Goal: Transaction & Acquisition: Download file/media

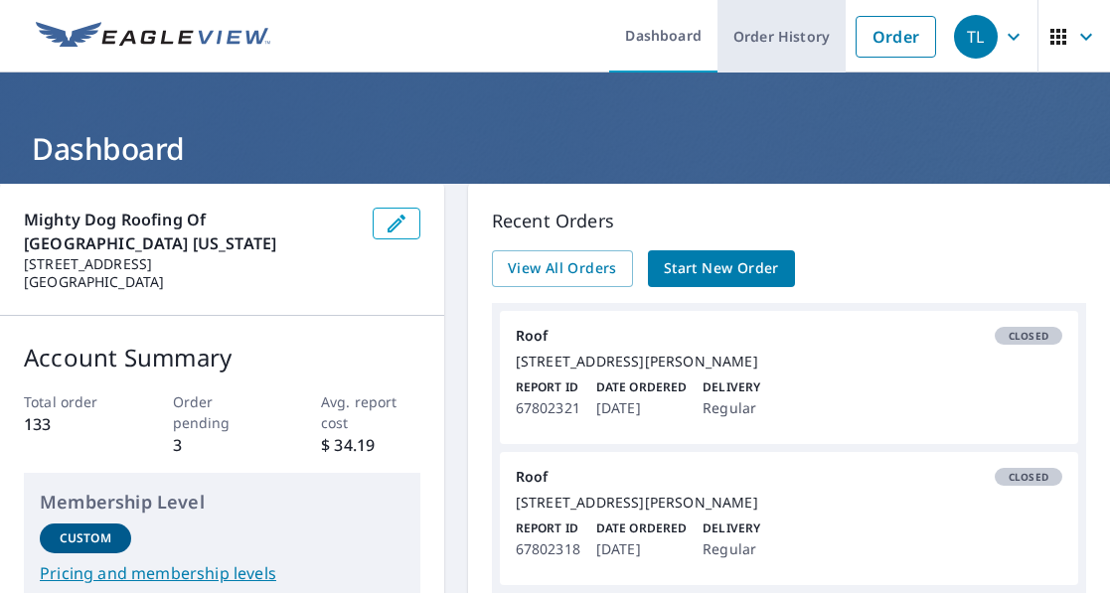
click at [789, 21] on link "Order History" at bounding box center [781, 36] width 128 height 73
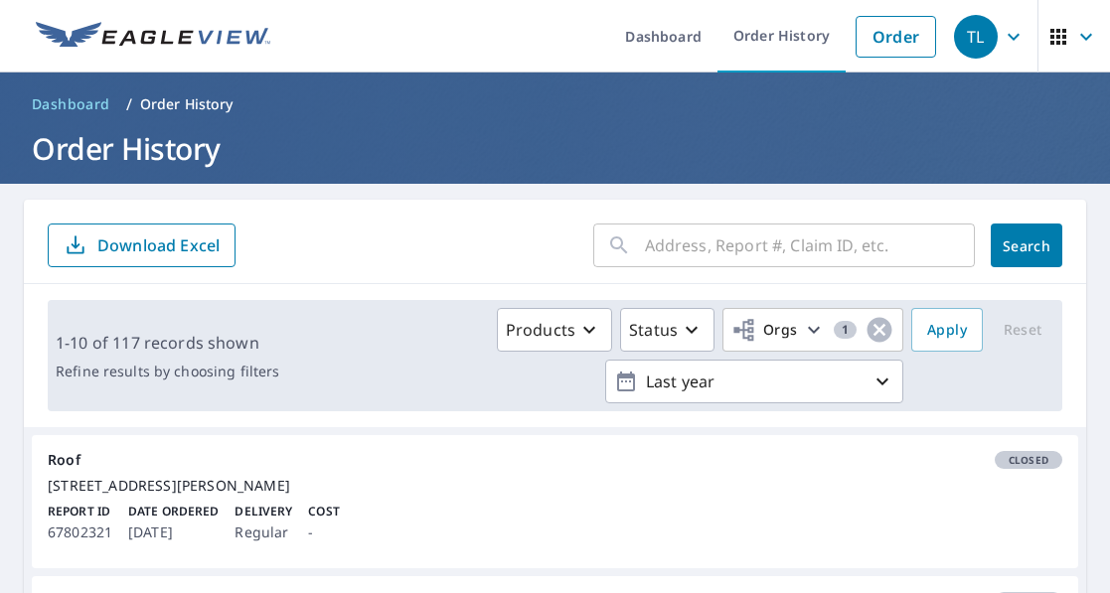
click at [628, 226] on div "​" at bounding box center [783, 246] width 381 height 44
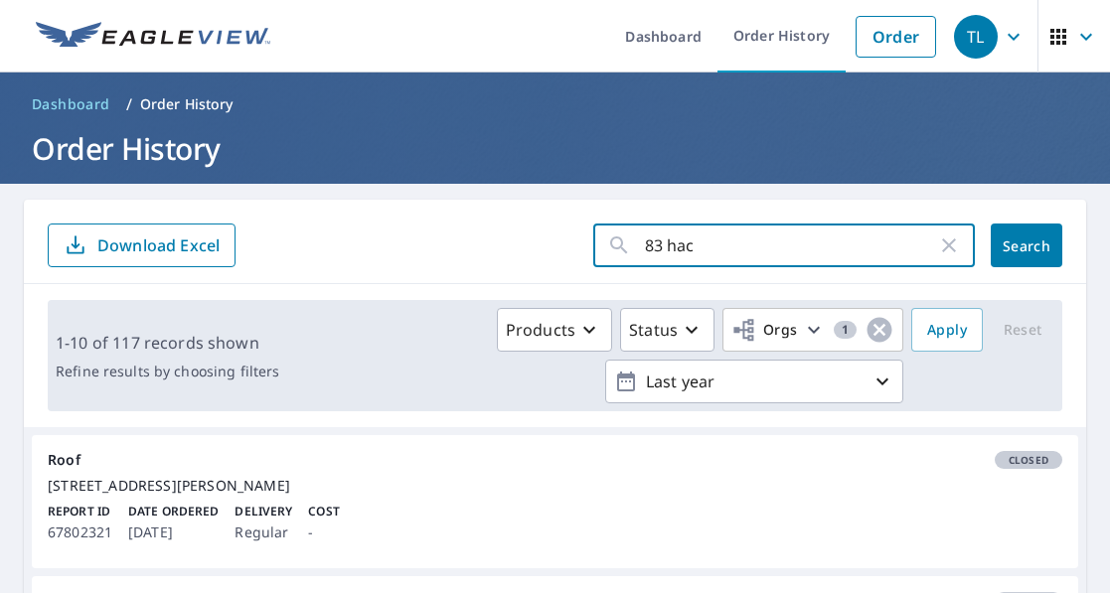
type input "83 hack"
click button "Search" at bounding box center [1026, 246] width 72 height 44
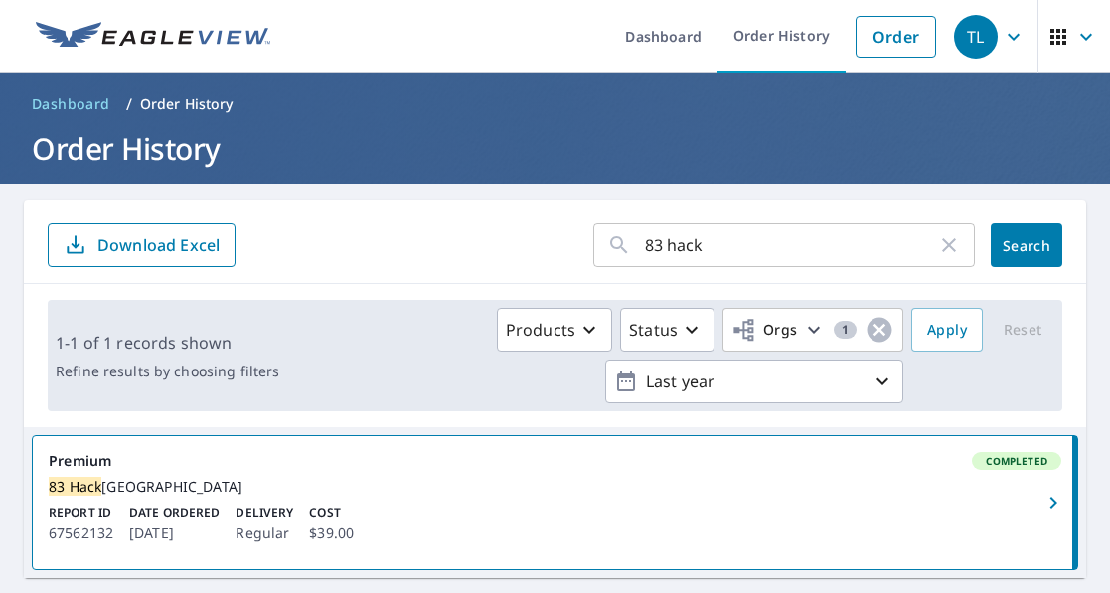
scroll to position [84, 0]
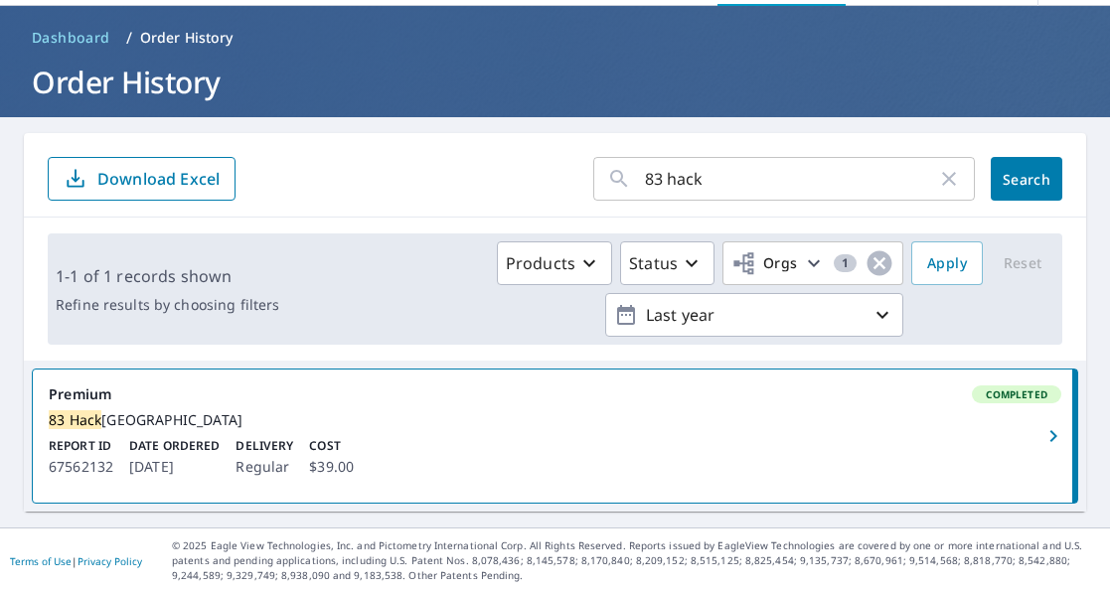
click at [107, 411] on div "[STREET_ADDRESS]" at bounding box center [555, 420] width 1012 height 18
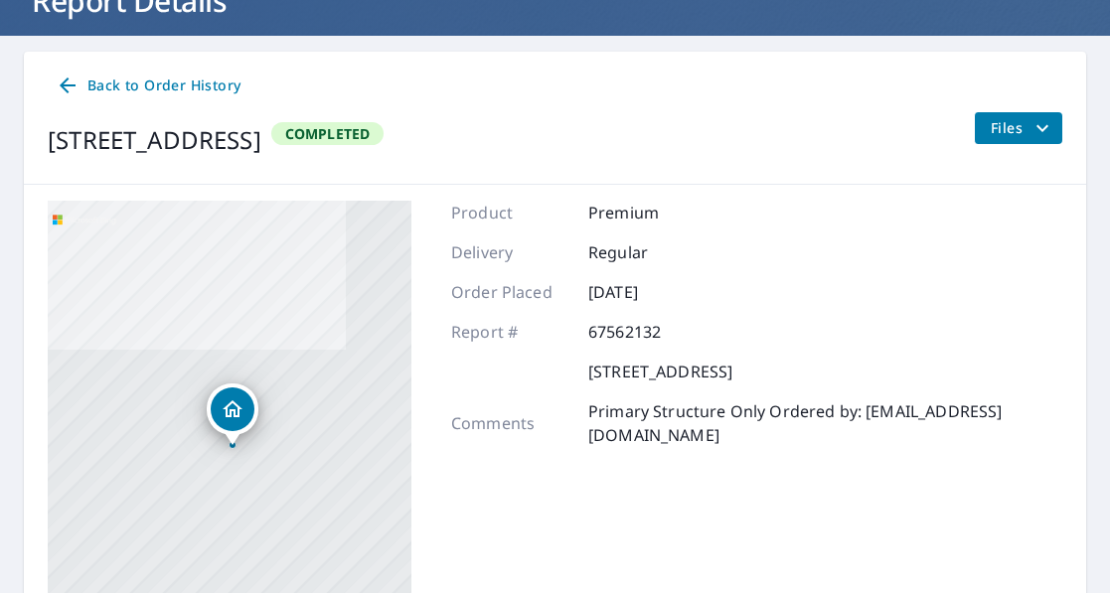
scroll to position [184, 0]
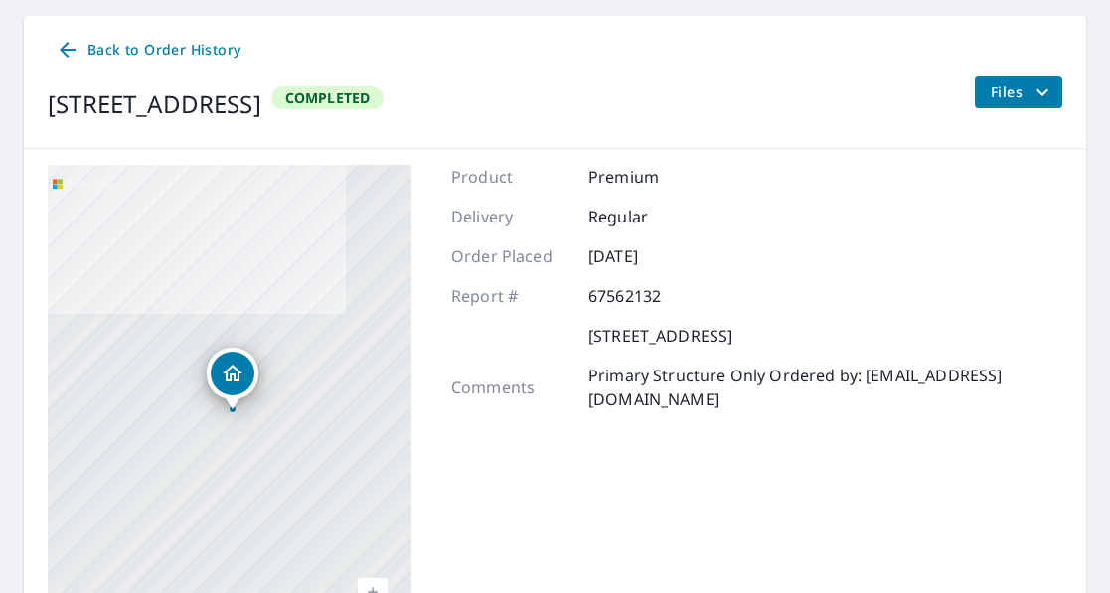
click at [1002, 75] on div "Back to Order History [STREET_ADDRESS] Completed Files" at bounding box center [555, 82] width 1062 height 133
click at [1033, 87] on icon "filesDropdownBtn-67562132" at bounding box center [1042, 92] width 24 height 24
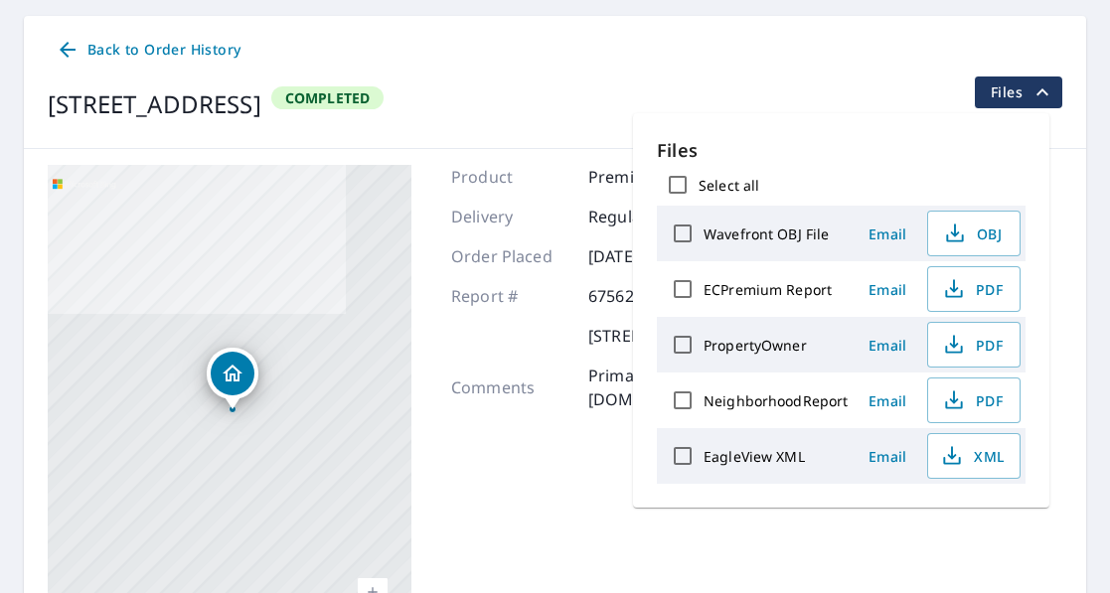
click at [681, 235] on input "Wavefront OBJ File" at bounding box center [683, 234] width 42 height 42
checkbox input "true"
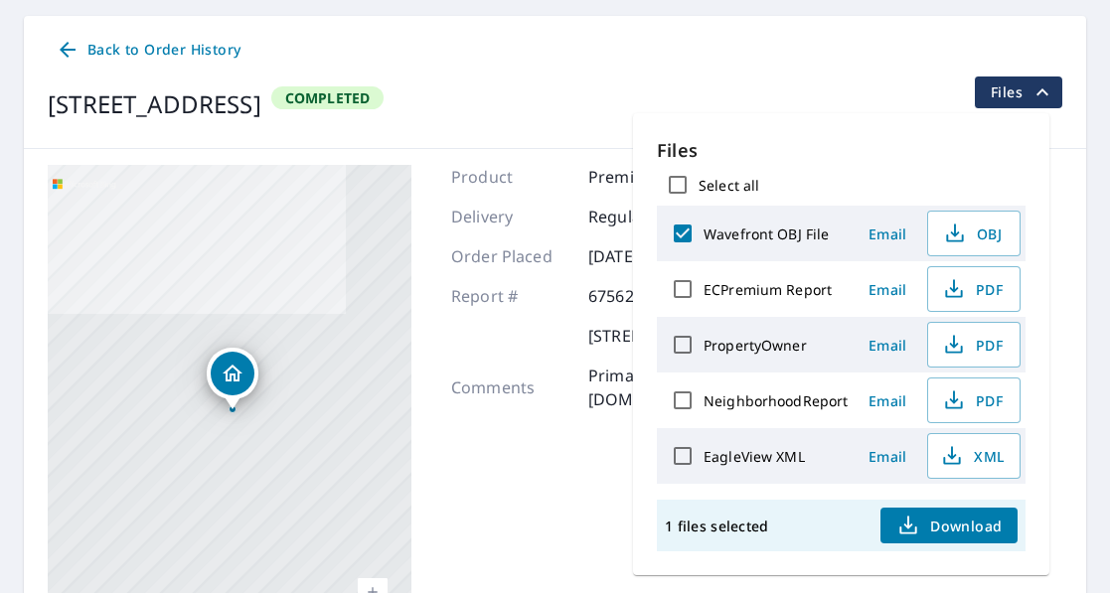
click at [946, 525] on span "Download" at bounding box center [948, 526] width 105 height 24
click at [681, 293] on input "ECPremium Report" at bounding box center [683, 289] width 42 height 42
checkbox input "true"
click at [954, 531] on span "Download" at bounding box center [948, 526] width 105 height 24
click at [1064, 16] on div "Back to Order History [STREET_ADDRESS] Completed Files" at bounding box center [555, 82] width 1062 height 133
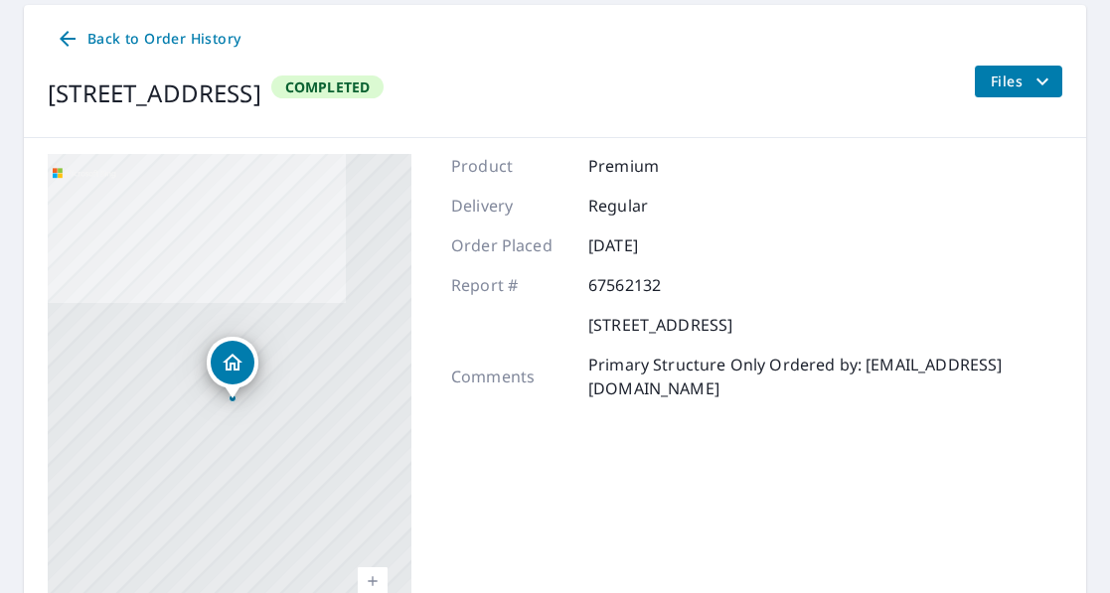
scroll to position [0, 0]
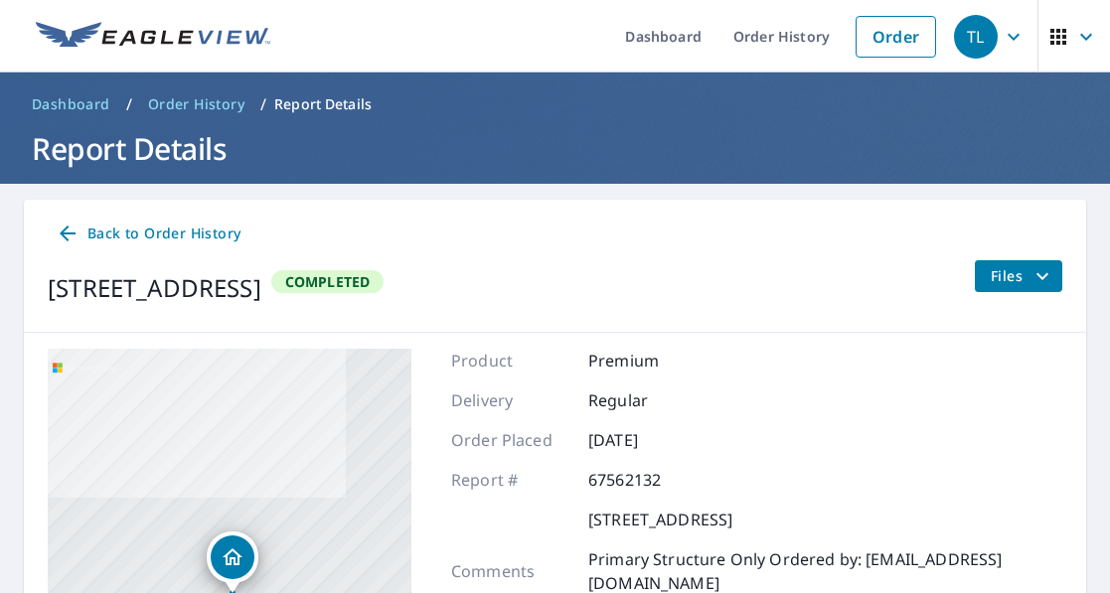
click at [1015, 289] on button "Files" at bounding box center [1018, 276] width 88 height 32
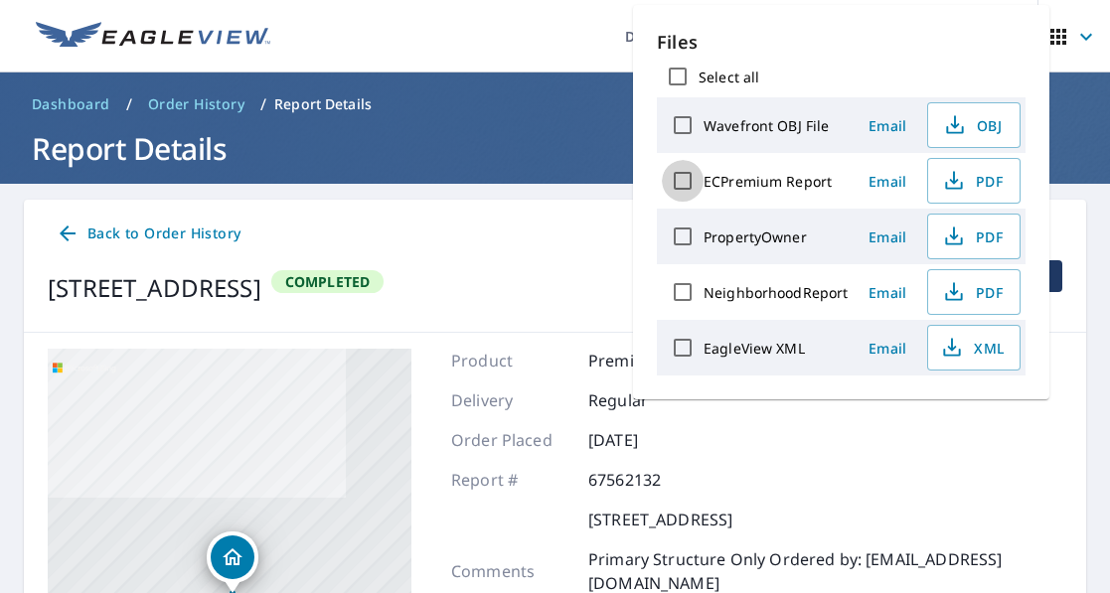
click at [690, 178] on input "ECPremium Report" at bounding box center [683, 181] width 42 height 42
checkbox input "true"
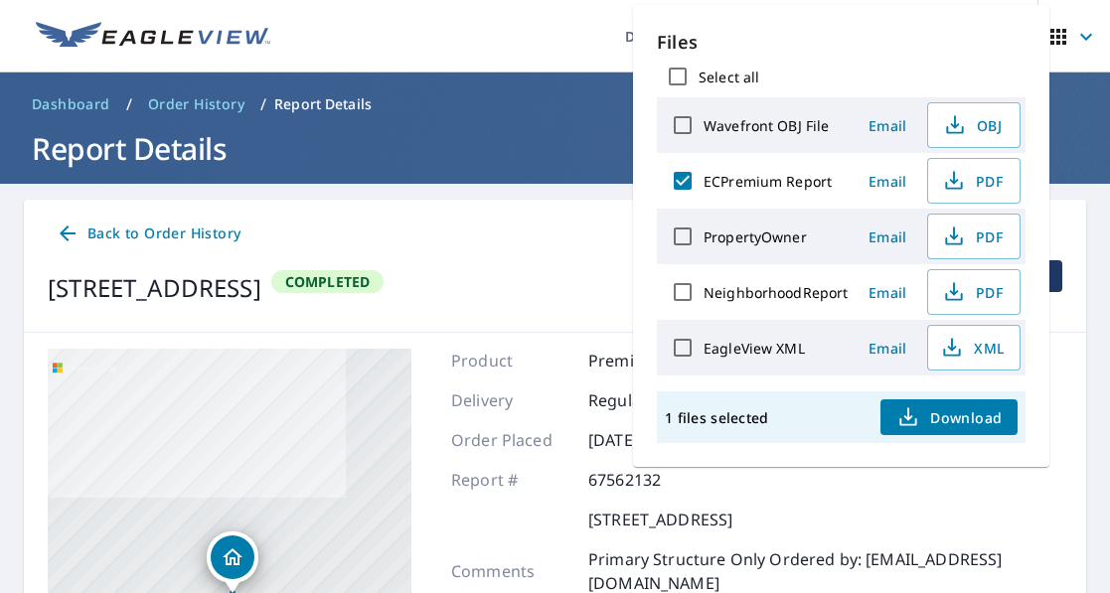
click at [972, 420] on span "Download" at bounding box center [948, 417] width 105 height 24
click at [528, 37] on ul "Dashboard Order History Order" at bounding box center [614, 36] width 664 height 73
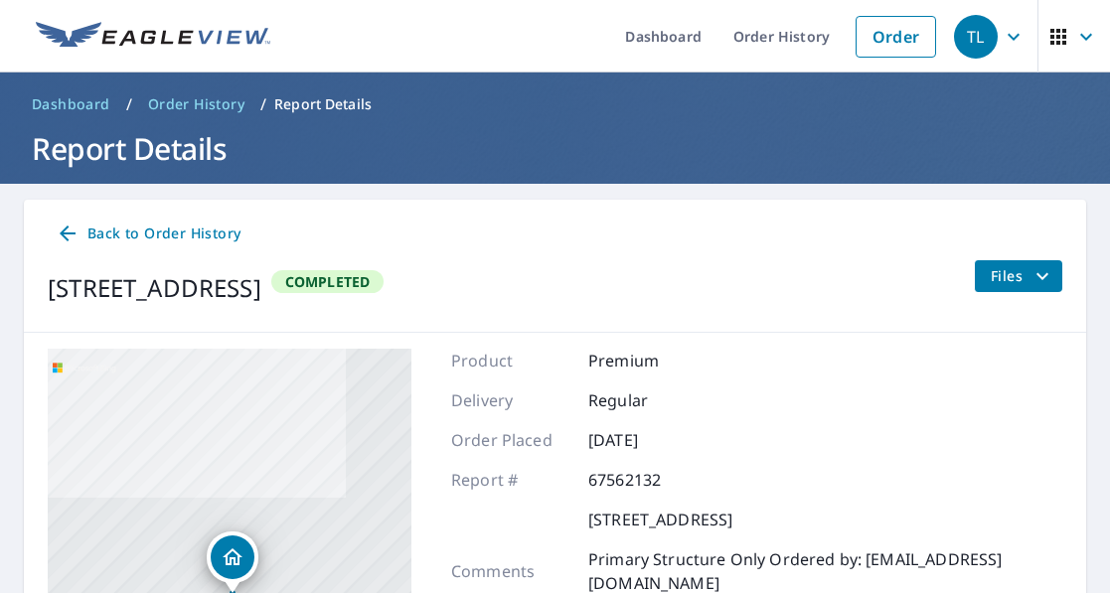
click at [155, 236] on span "Back to Order History" at bounding box center [148, 234] width 185 height 25
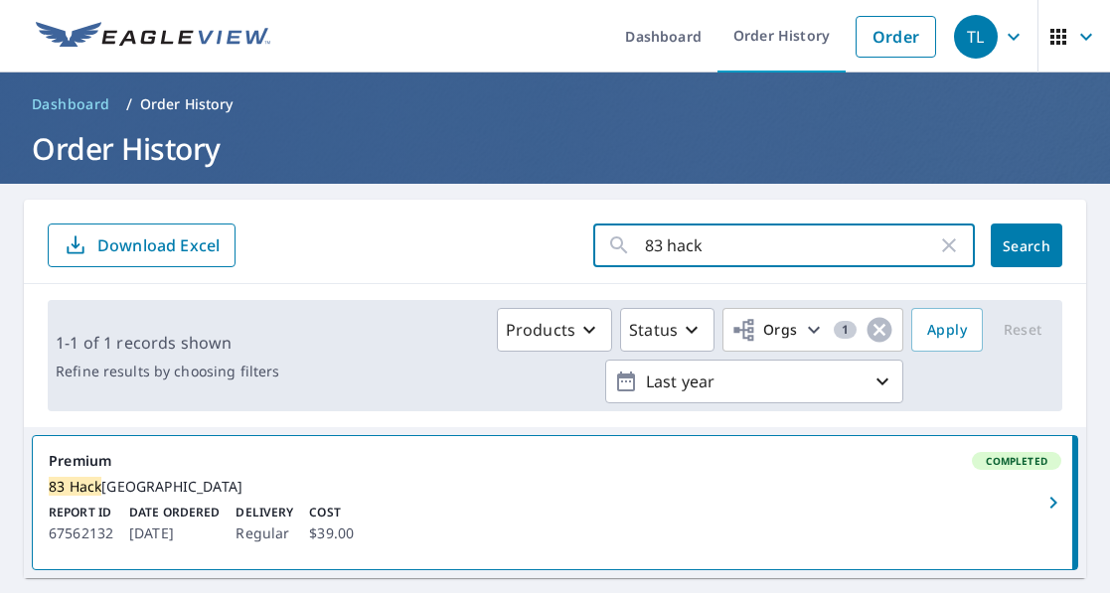
drag, startPoint x: 790, startPoint y: 248, endPoint x: 606, endPoint y: 262, distance: 184.3
click at [606, 262] on div "83 hack ​" at bounding box center [783, 246] width 381 height 44
type input "233 old"
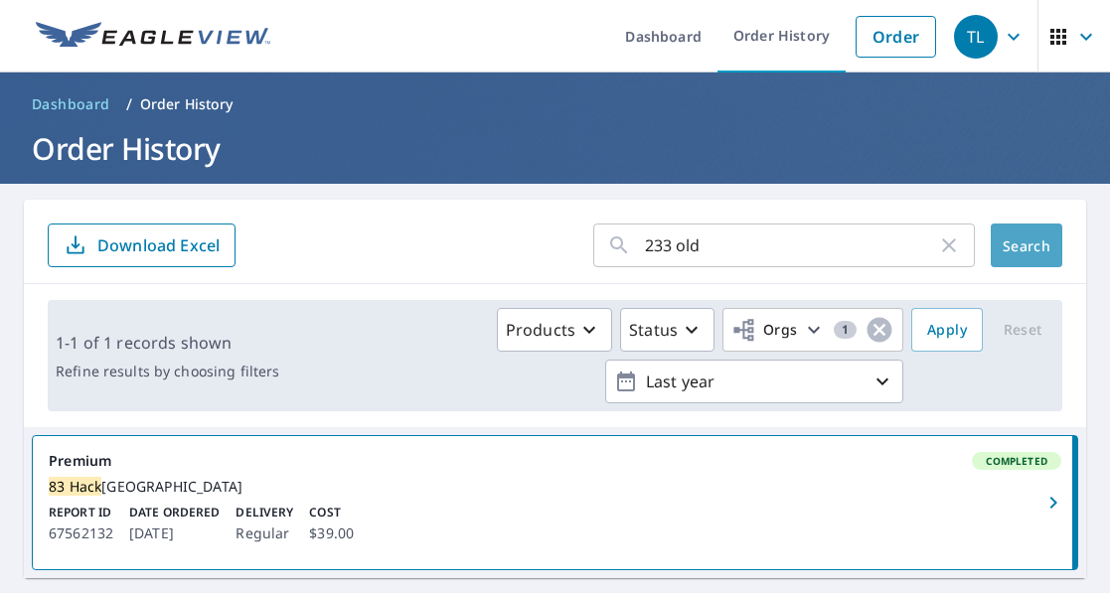
click at [1021, 243] on span "Search" at bounding box center [1026, 245] width 40 height 19
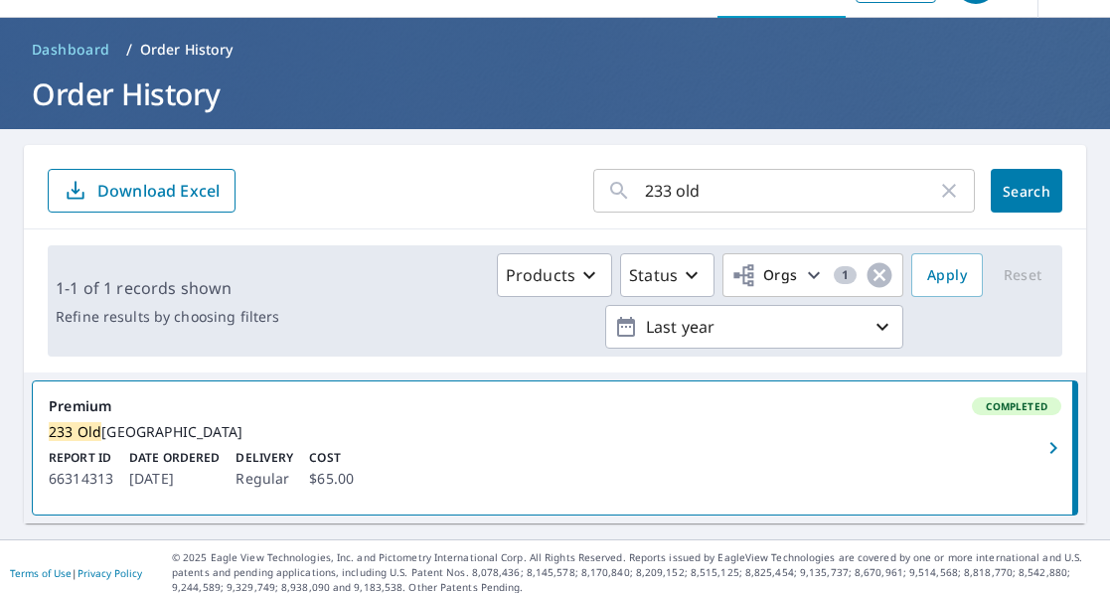
scroll to position [84, 0]
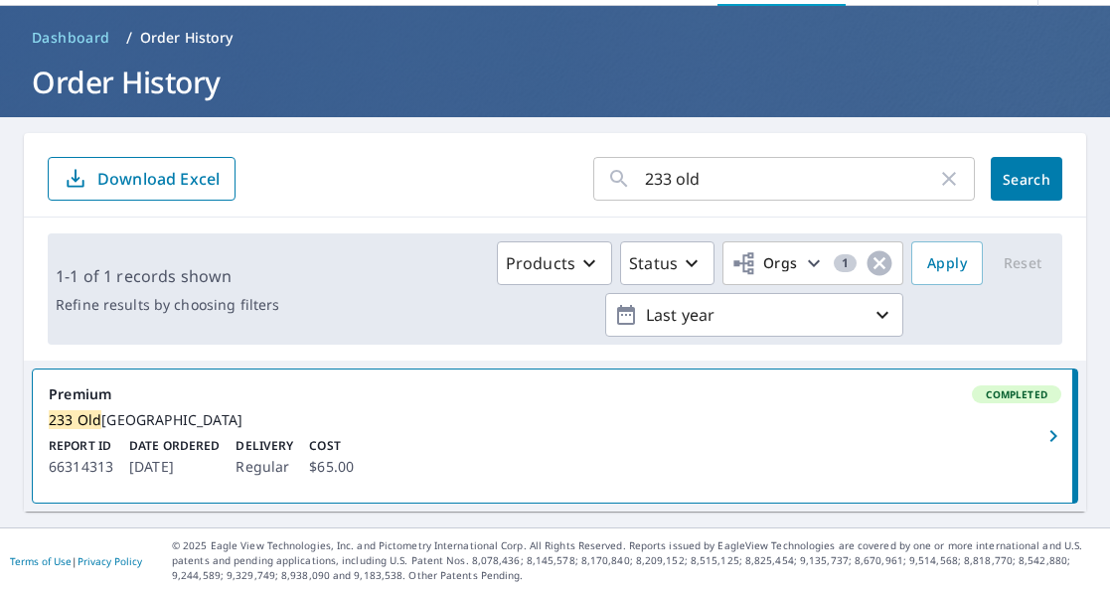
click at [168, 411] on div "[STREET_ADDRESS]" at bounding box center [555, 420] width 1012 height 18
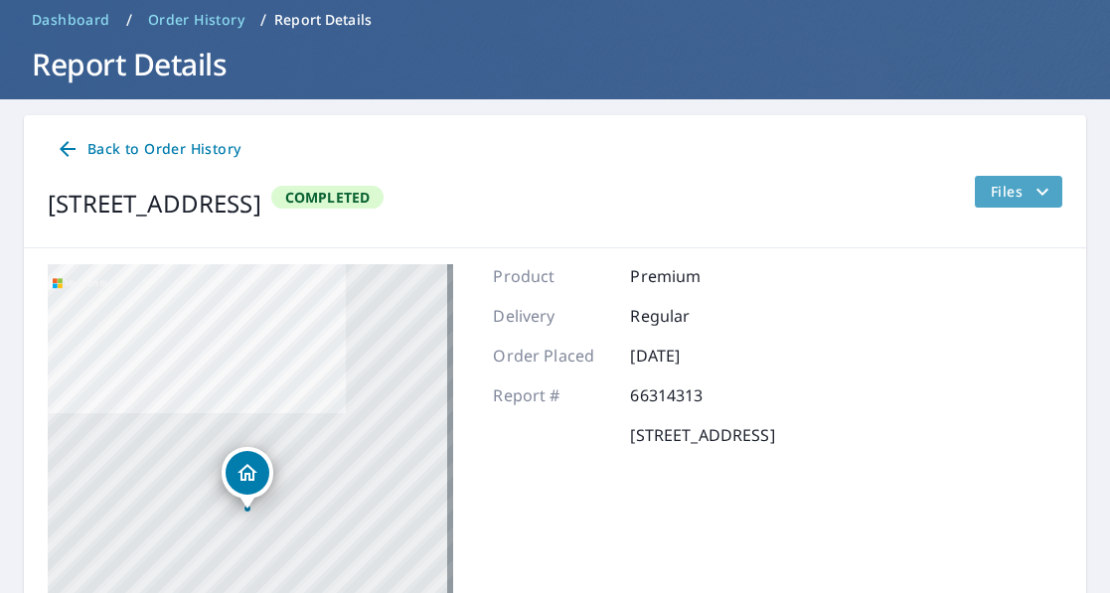
click at [1013, 196] on span "Files" at bounding box center [1022, 192] width 64 height 24
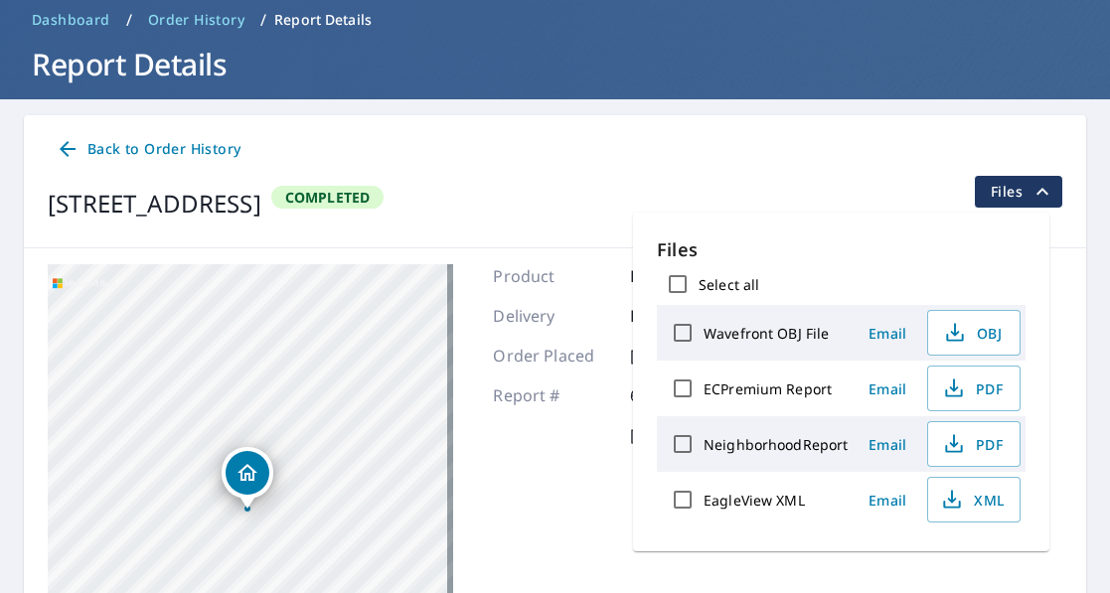
click at [679, 335] on input "Wavefront OBJ File" at bounding box center [683, 333] width 42 height 42
checkbox input "true"
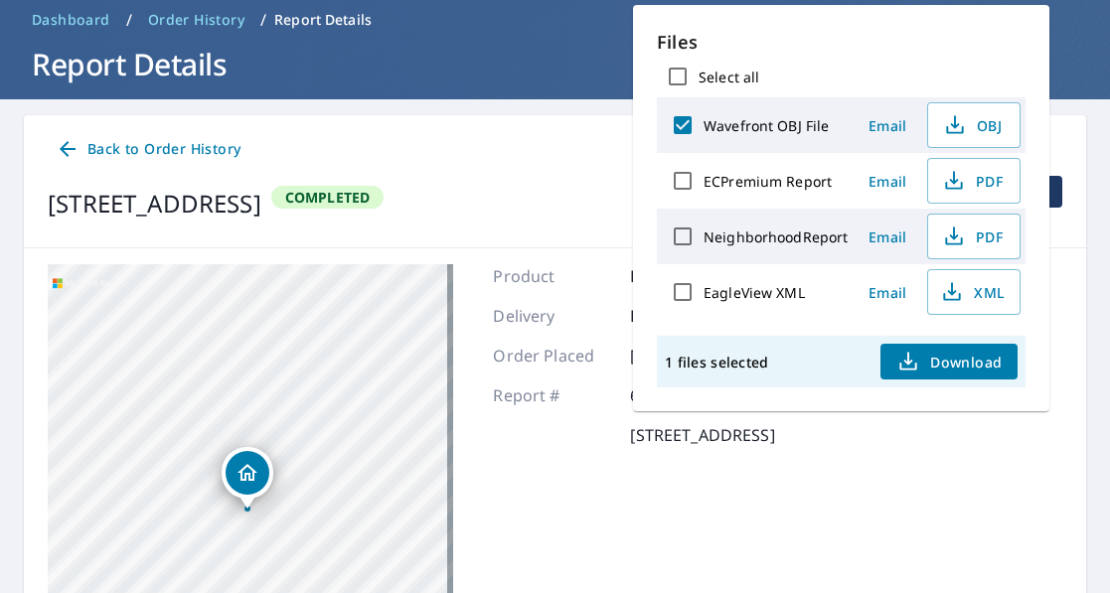
click at [931, 360] on span "Download" at bounding box center [948, 362] width 105 height 24
click at [535, 19] on ol "Dashboard / Order History / Report Details" at bounding box center [555, 20] width 1062 height 32
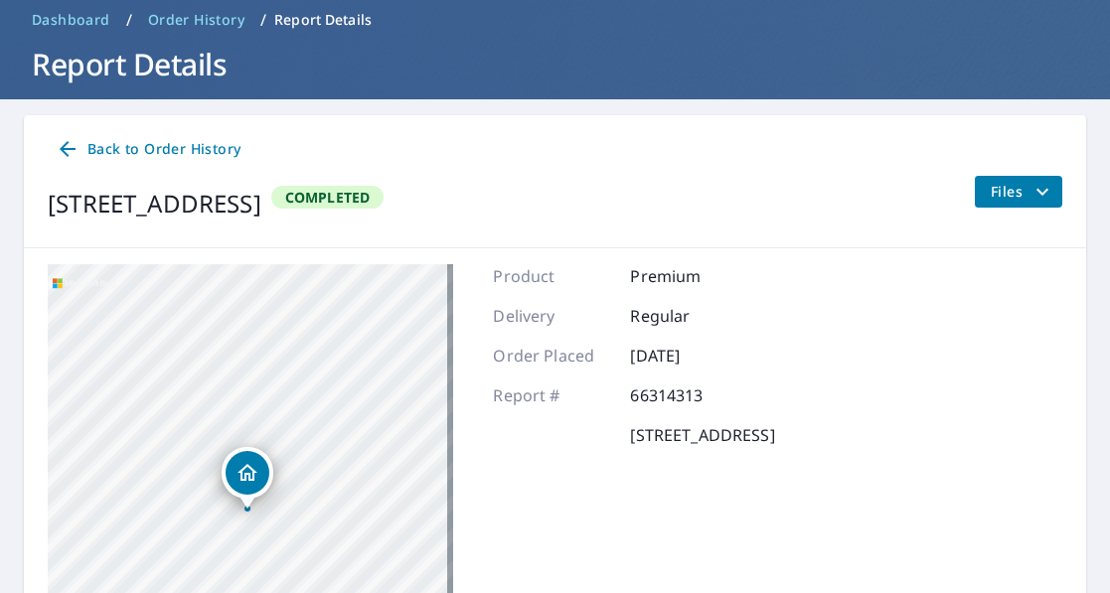
click at [1006, 192] on span "Files" at bounding box center [1022, 192] width 64 height 24
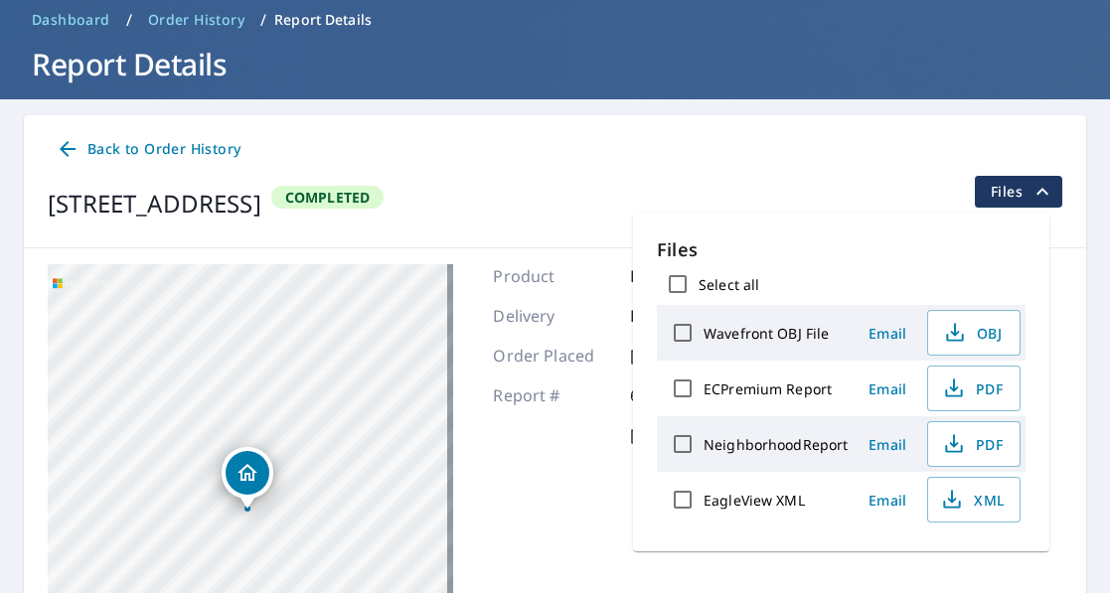
click at [685, 393] on input "ECPremium Report" at bounding box center [683, 389] width 42 height 42
checkbox input "true"
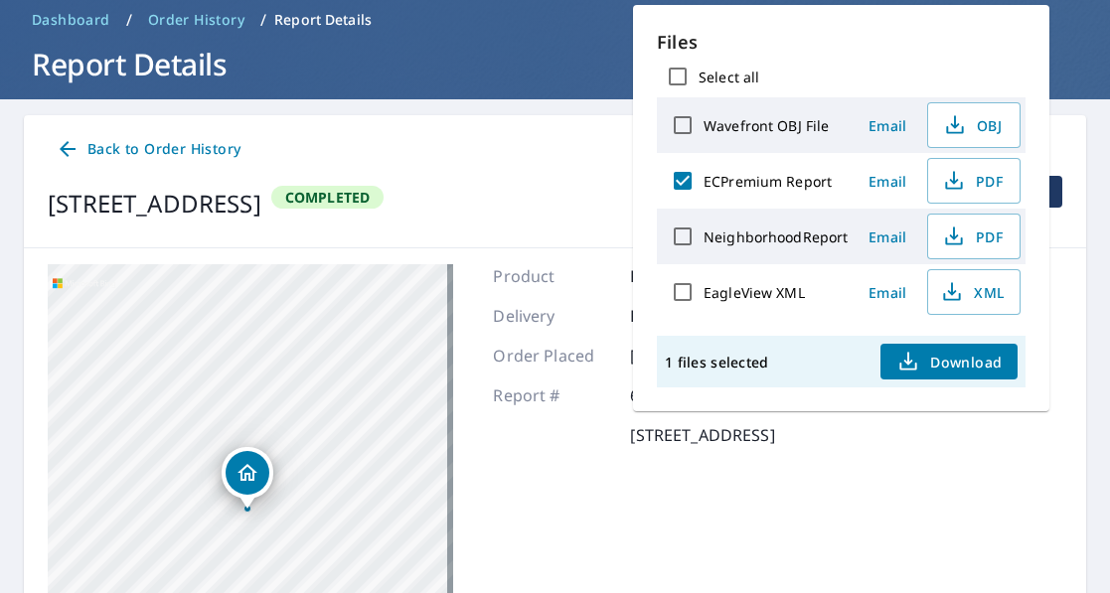
click at [958, 359] on span "Download" at bounding box center [948, 362] width 105 height 24
